Goal: Information Seeking & Learning: Learn about a topic

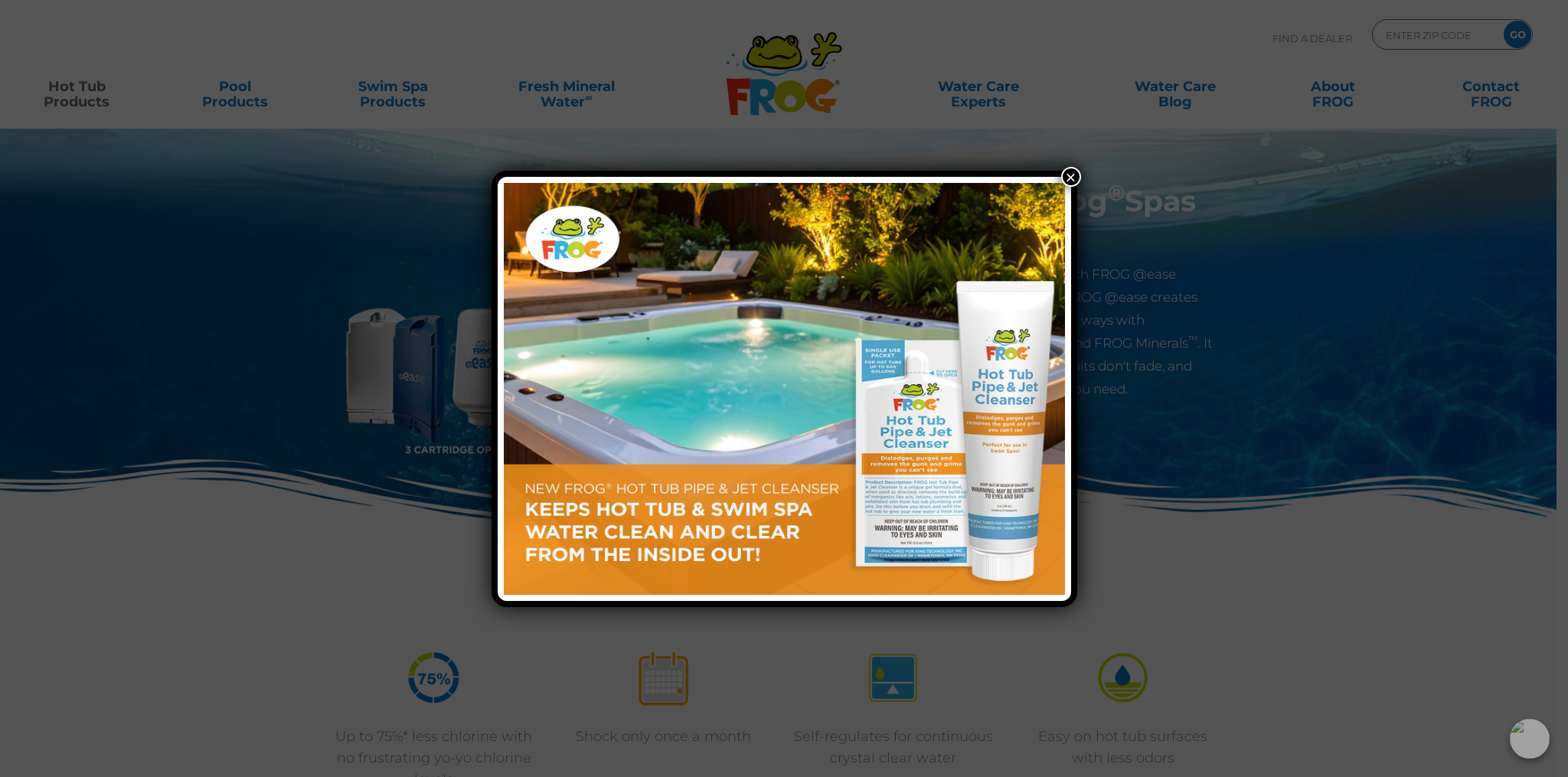
click at [1073, 175] on button "×" at bounding box center [1071, 177] width 20 height 20
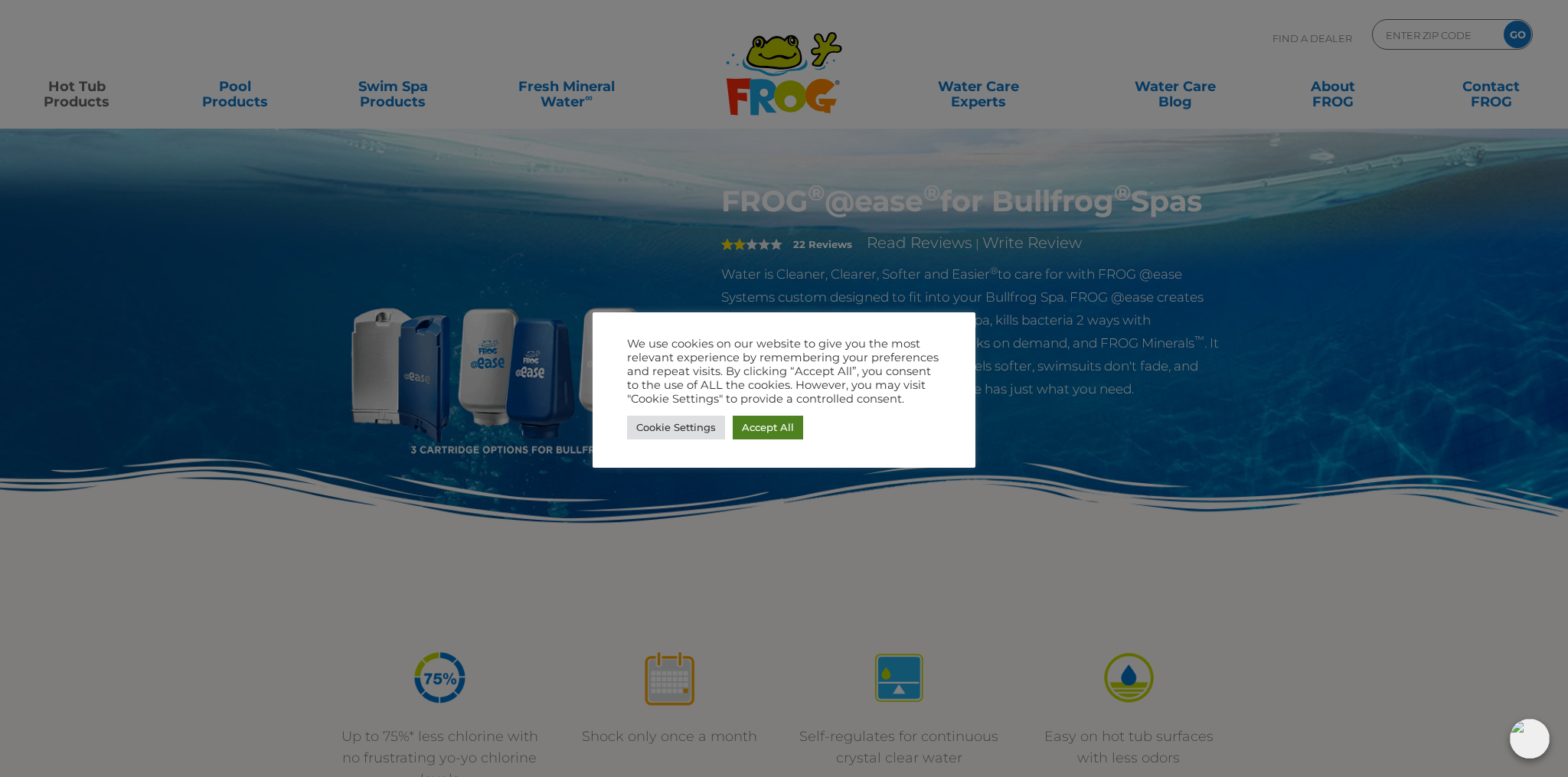
click at [777, 434] on link "Accept All" at bounding box center [767, 427] width 71 height 24
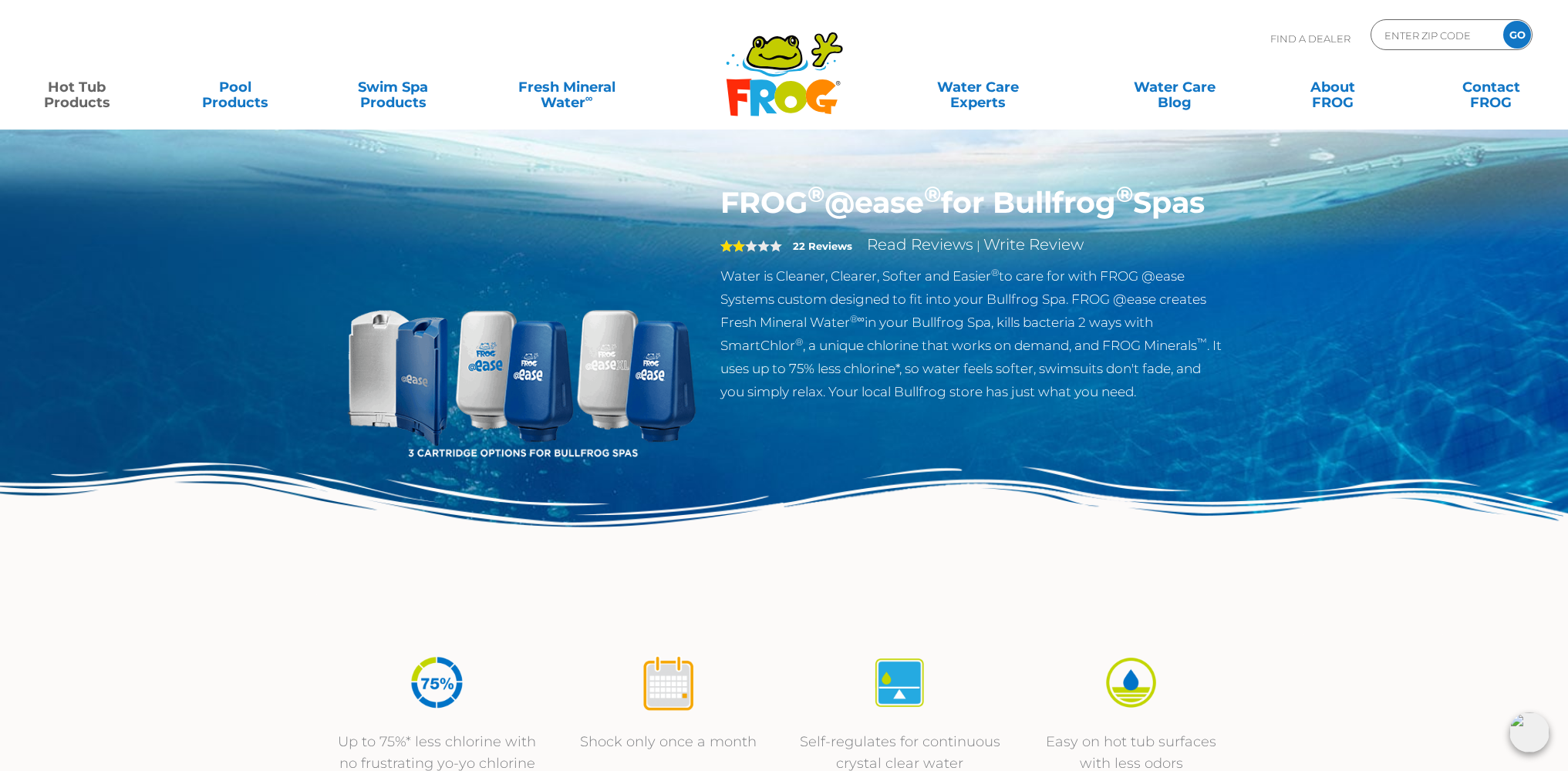
click at [91, 95] on link "Hot Tub Products" at bounding box center [77, 87] width 123 height 31
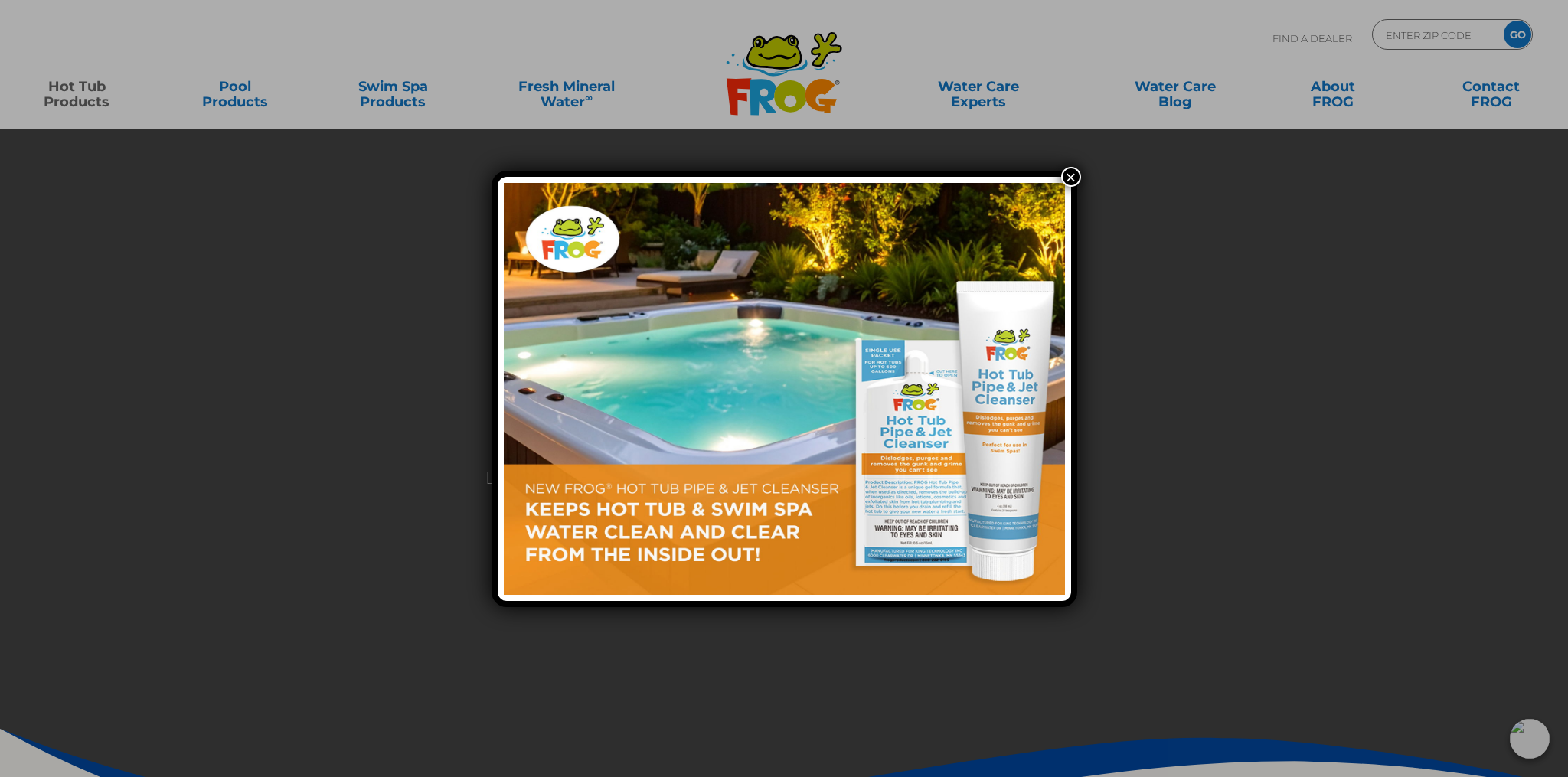
click at [1070, 182] on button "×" at bounding box center [1071, 177] width 20 height 20
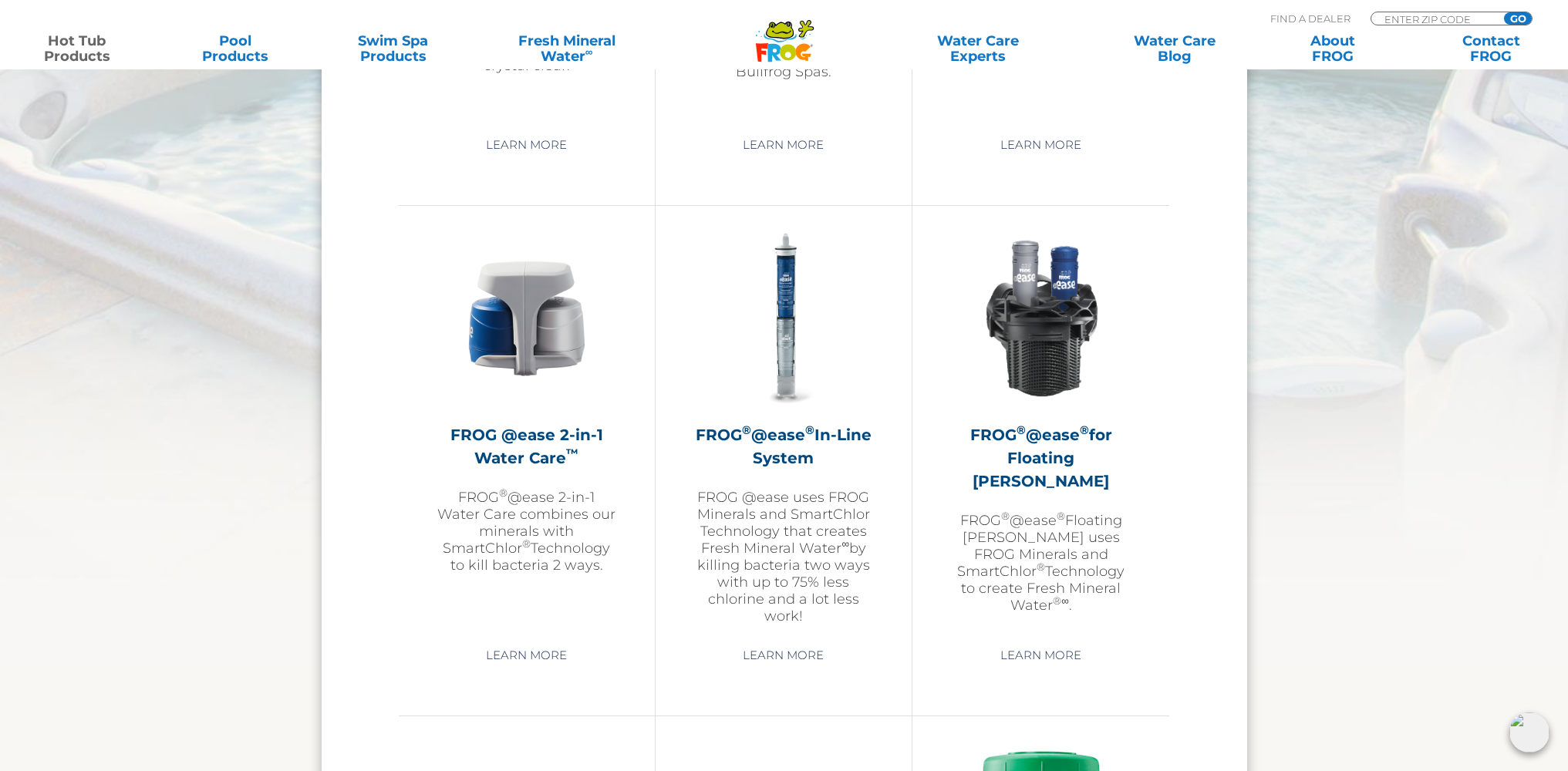
scroll to position [2118, 0]
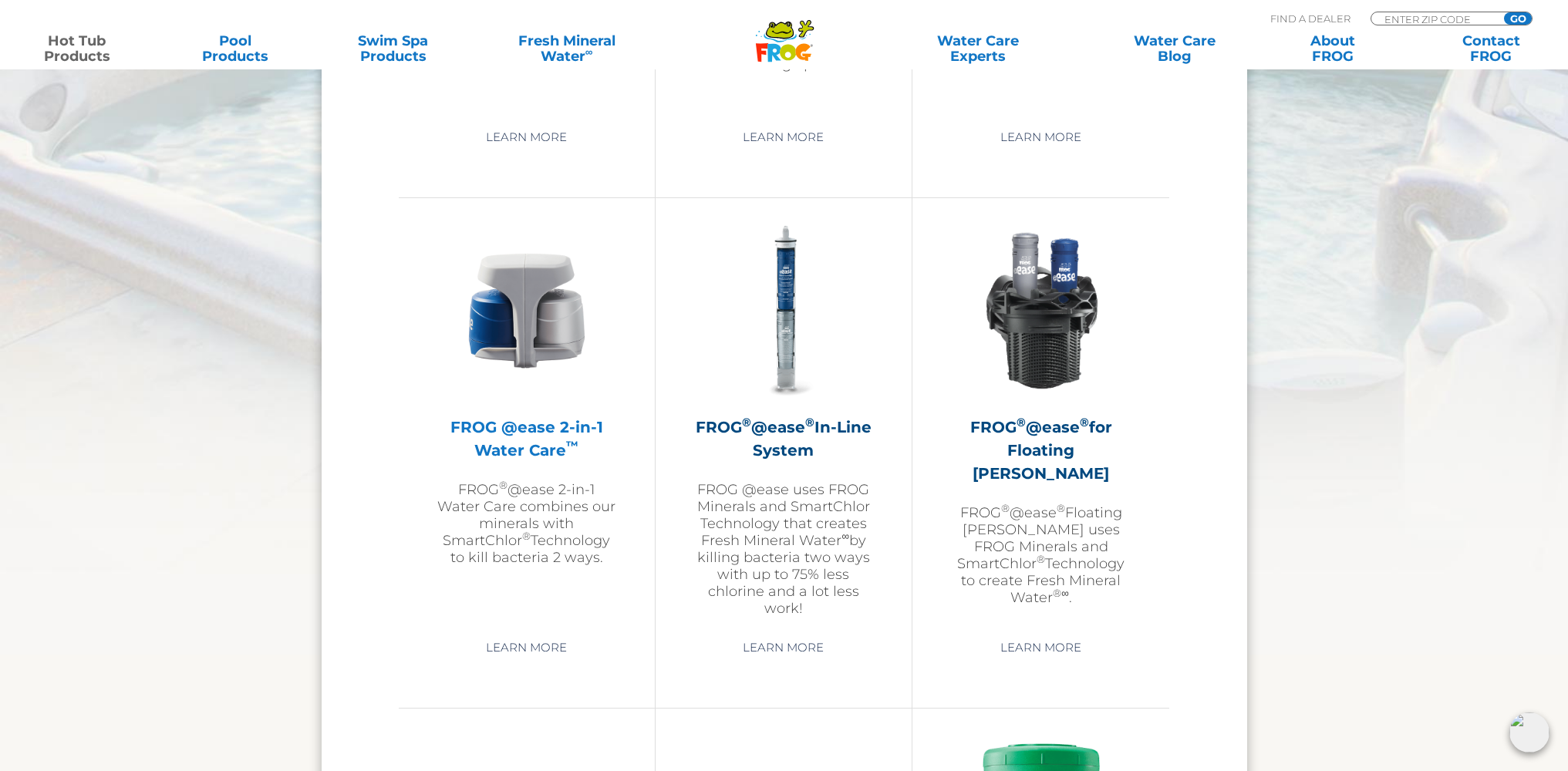
click at [579, 336] on img at bounding box center [526, 311] width 179 height 179
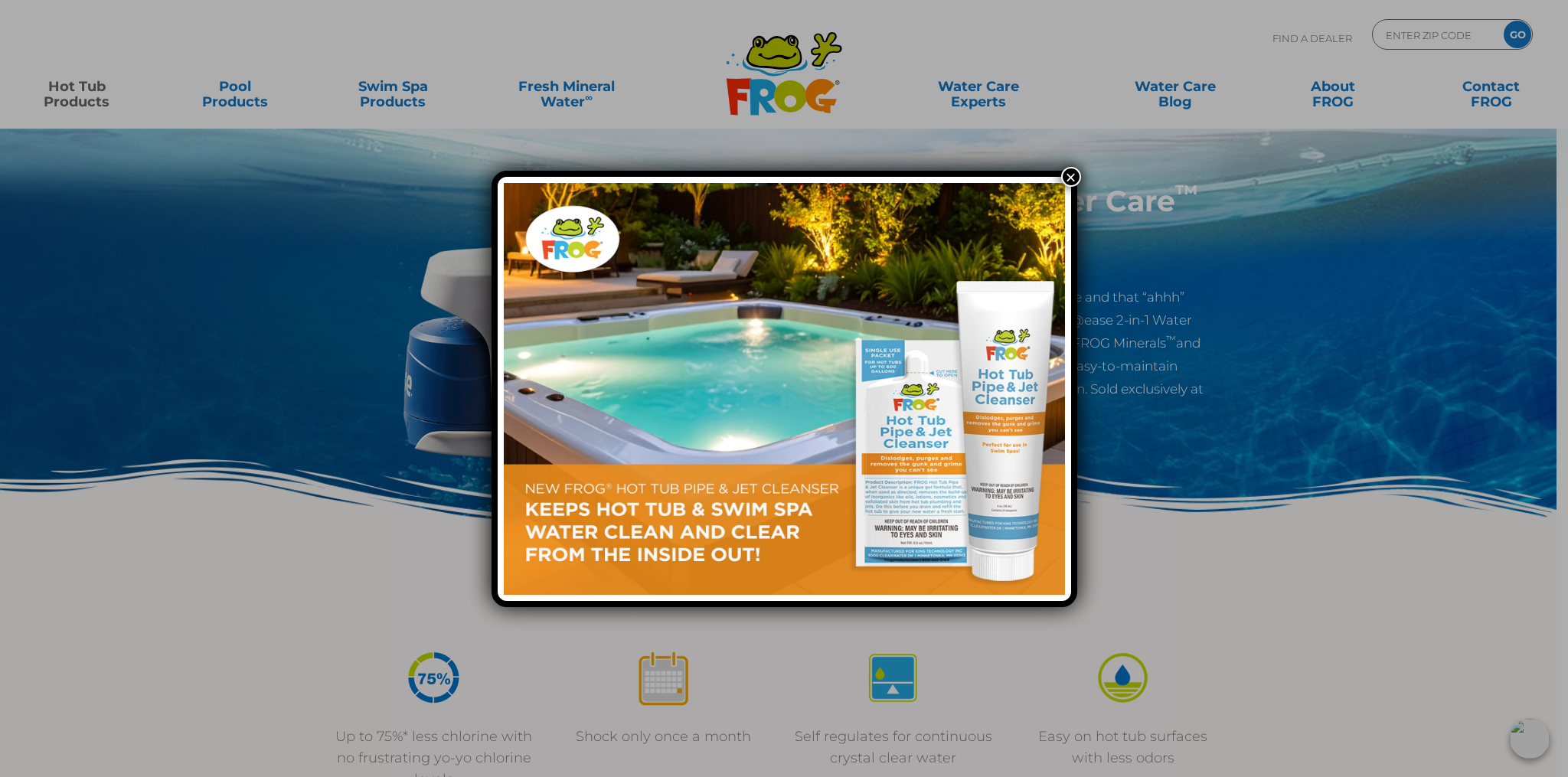
click at [1078, 180] on button "×" at bounding box center [1071, 177] width 20 height 20
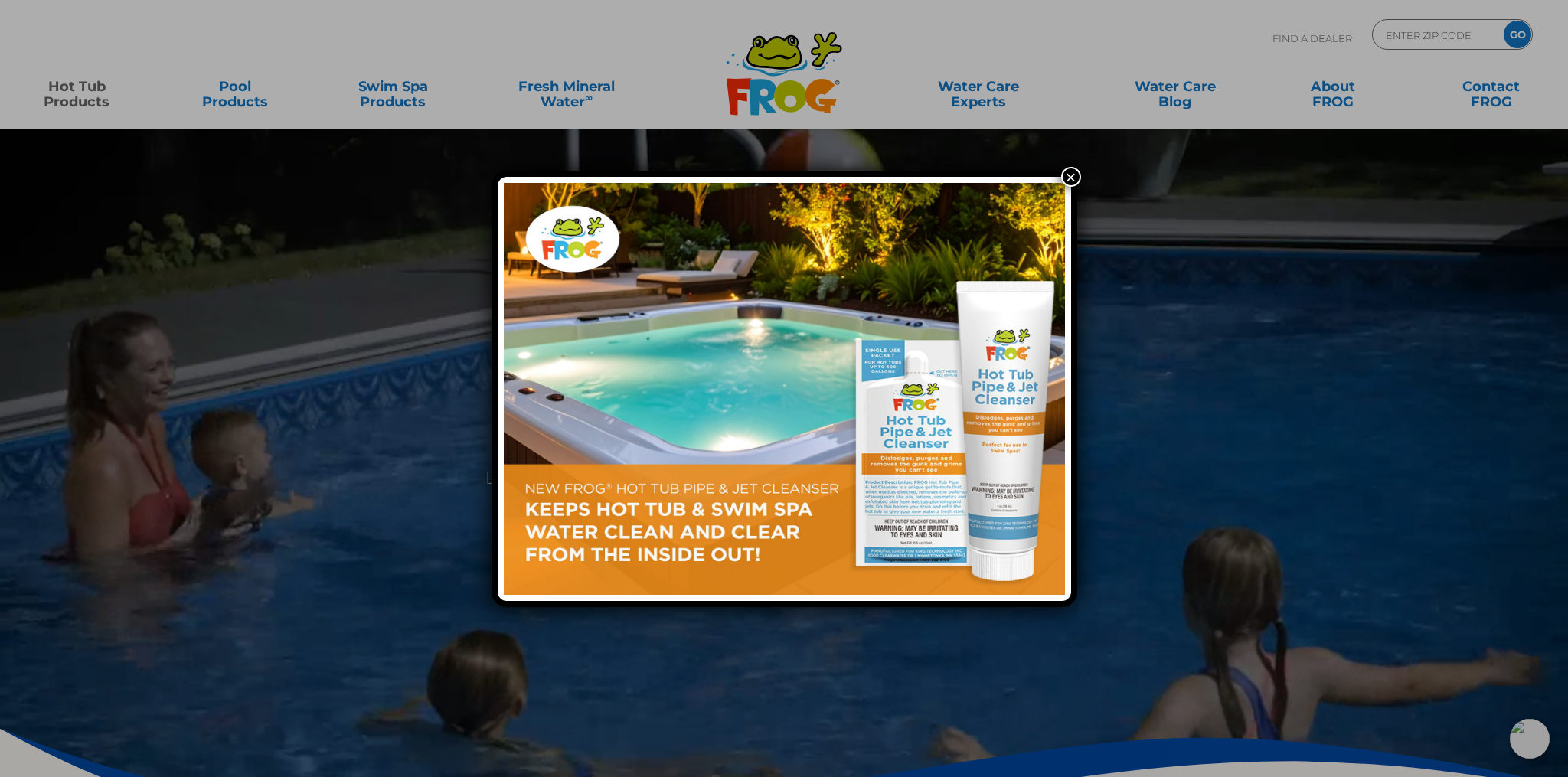
click at [1075, 182] on button "×" at bounding box center [1071, 177] width 20 height 20
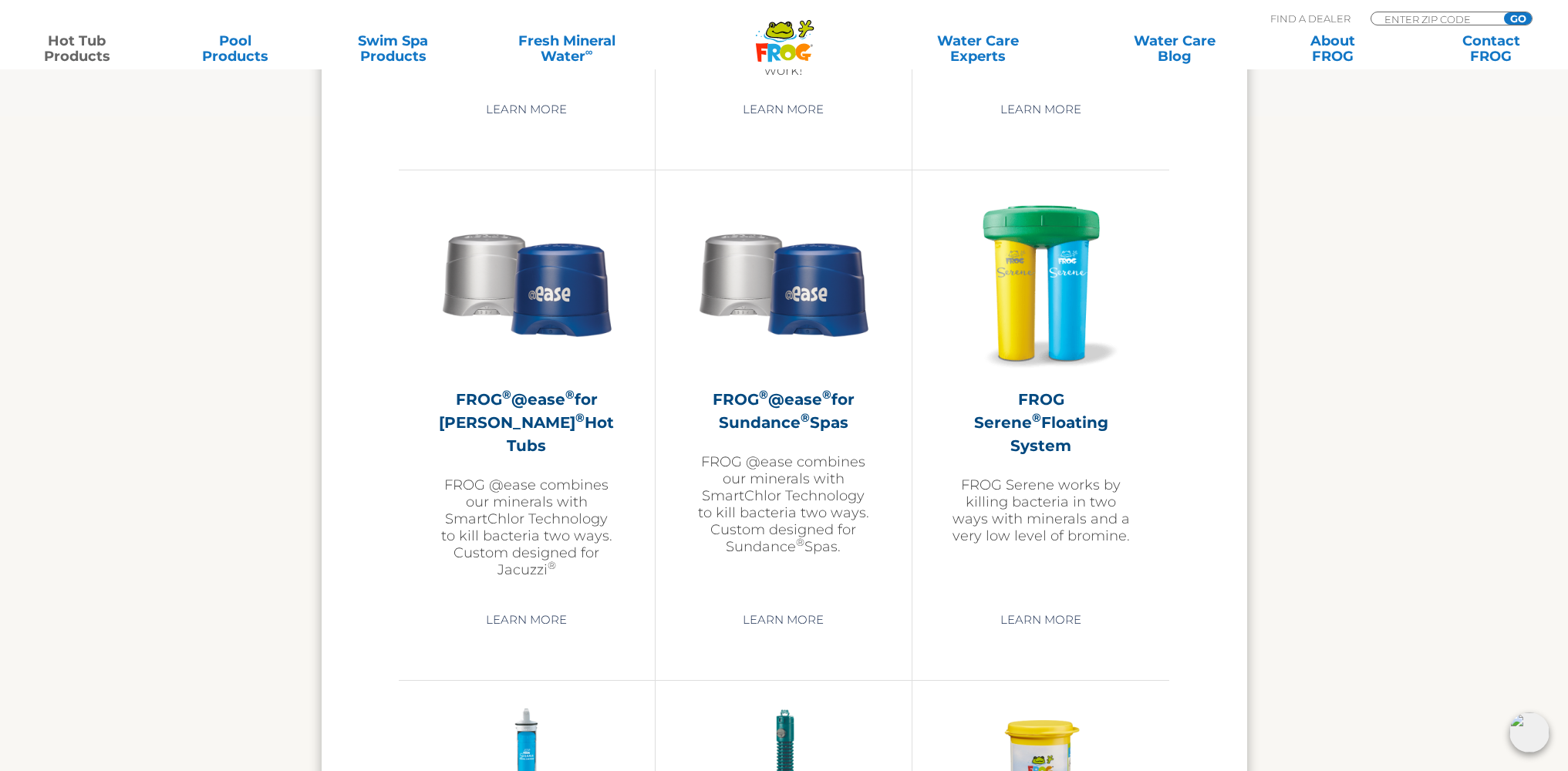
scroll to position [2656, 0]
click at [823, 279] on img at bounding box center [783, 282] width 179 height 179
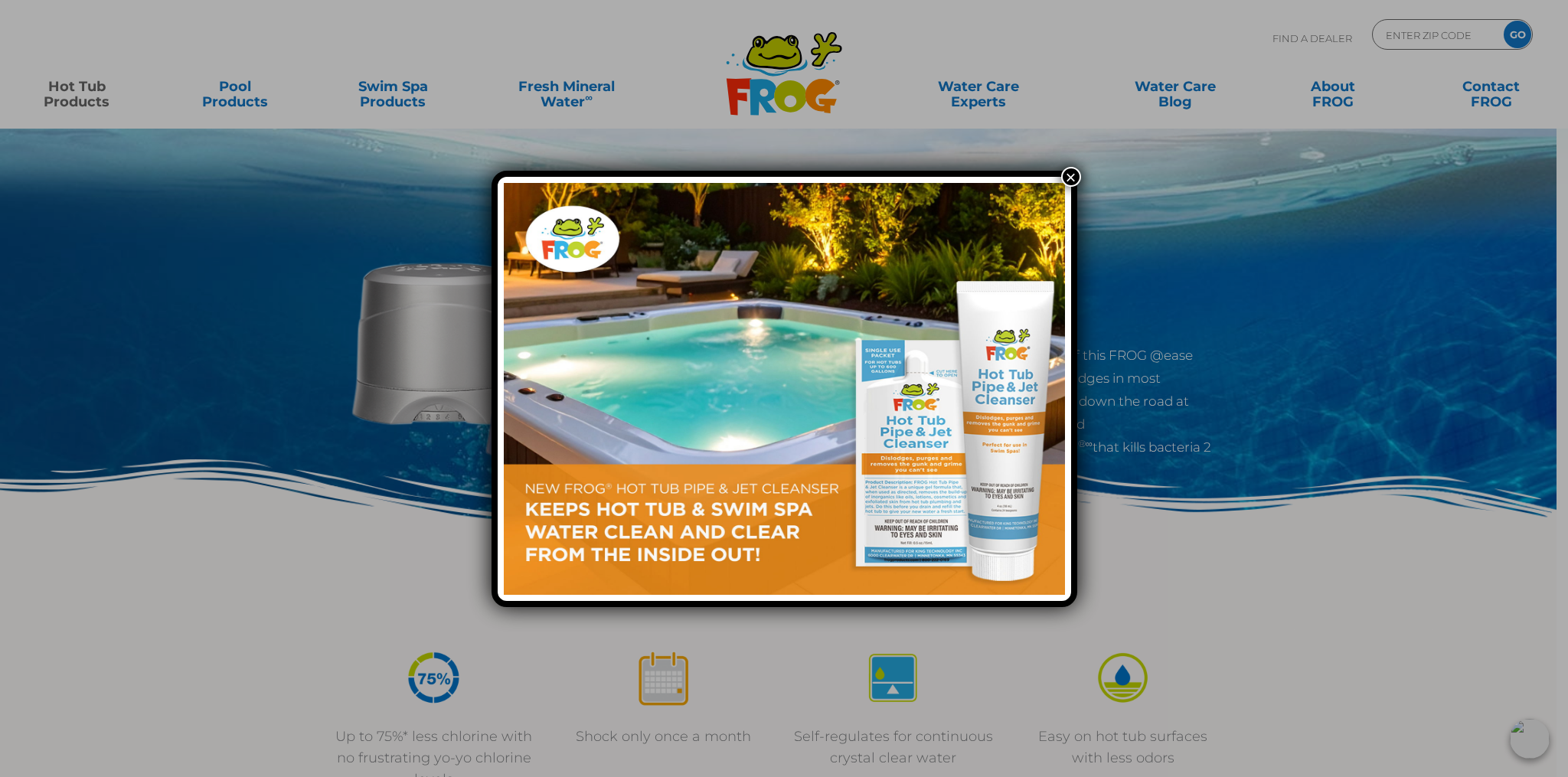
click at [1078, 177] on button "×" at bounding box center [1071, 177] width 20 height 20
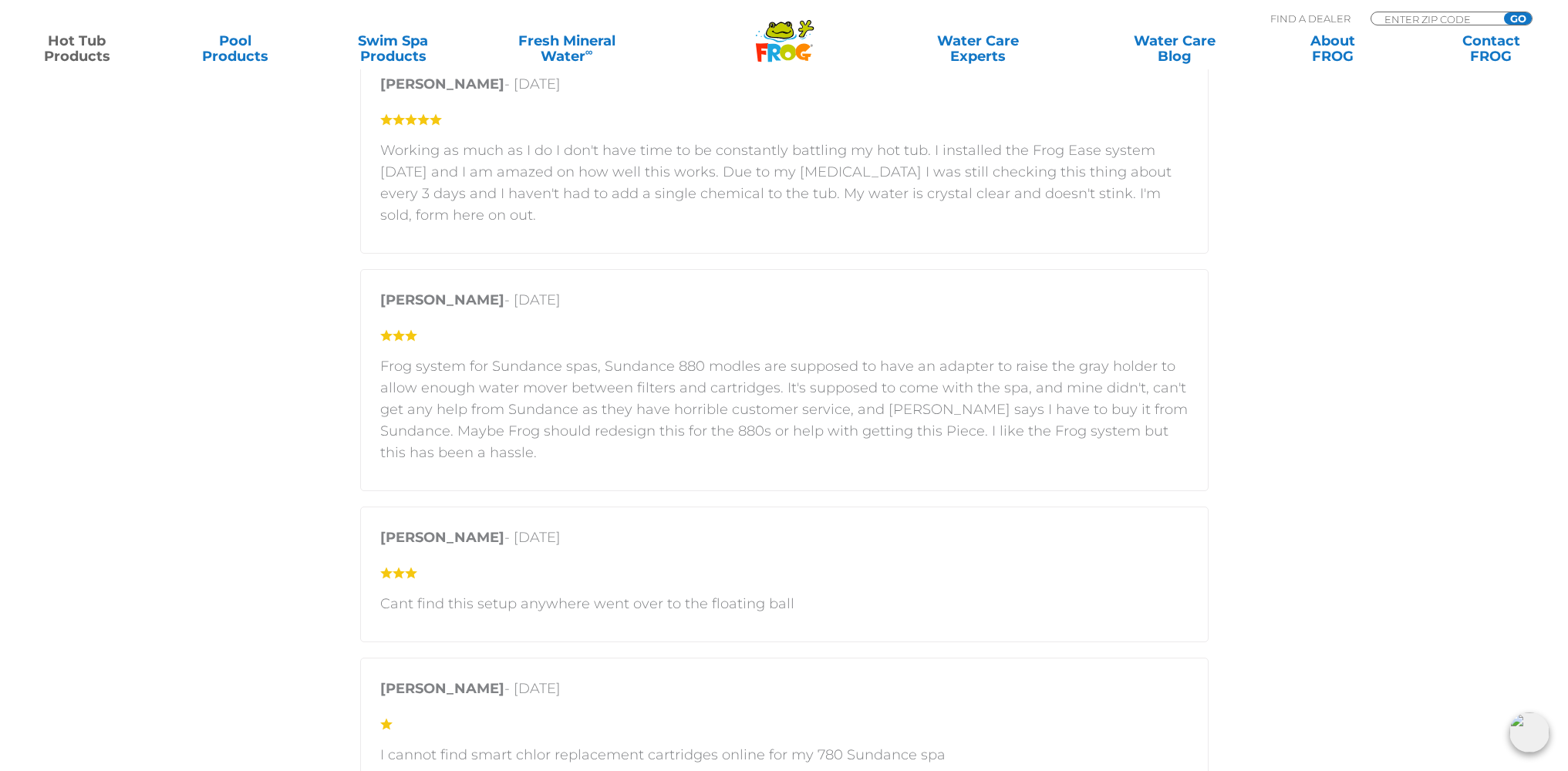
scroll to position [1783, 0]
